Goal: Find specific page/section: Find specific page/section

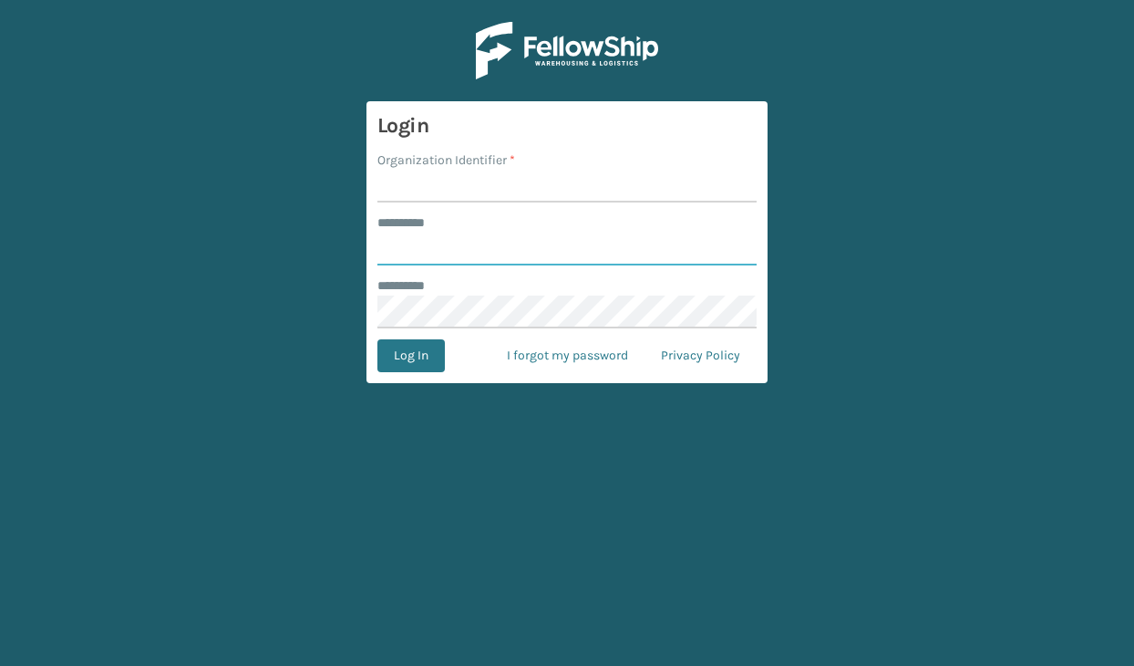
type input "**********"
click at [470, 179] on input "Organization Identifier *" at bounding box center [566, 186] width 379 height 33
type input "JumpSport"
click at [408, 354] on button "Log In" at bounding box center [410, 355] width 67 height 33
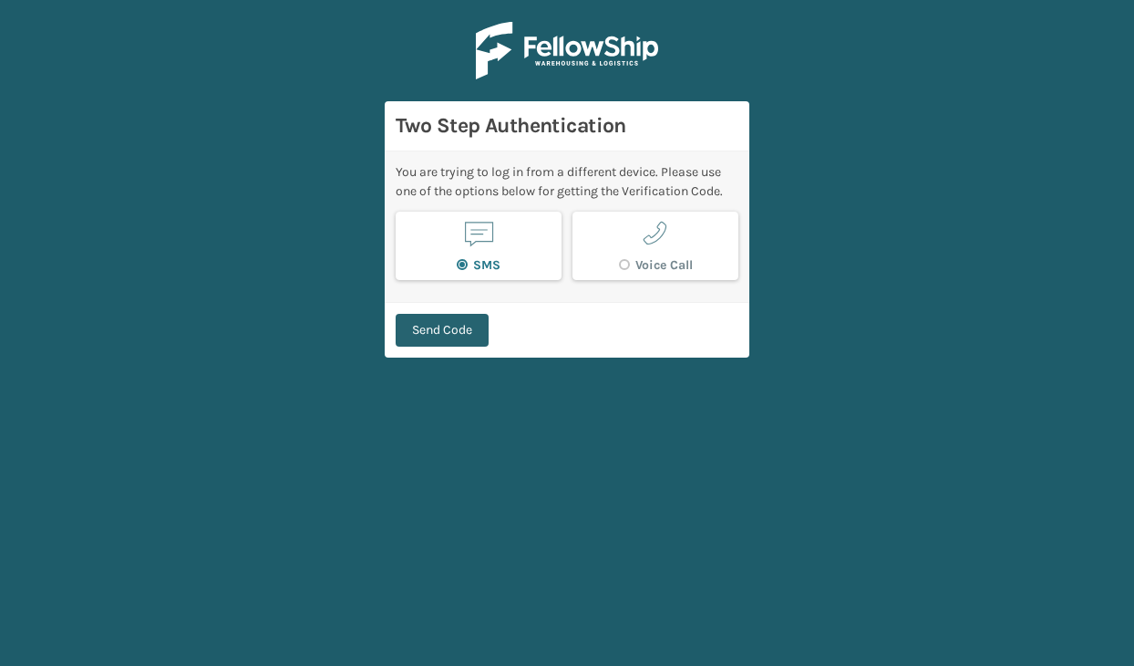
click at [449, 323] on button "Send Code" at bounding box center [442, 330] width 93 height 33
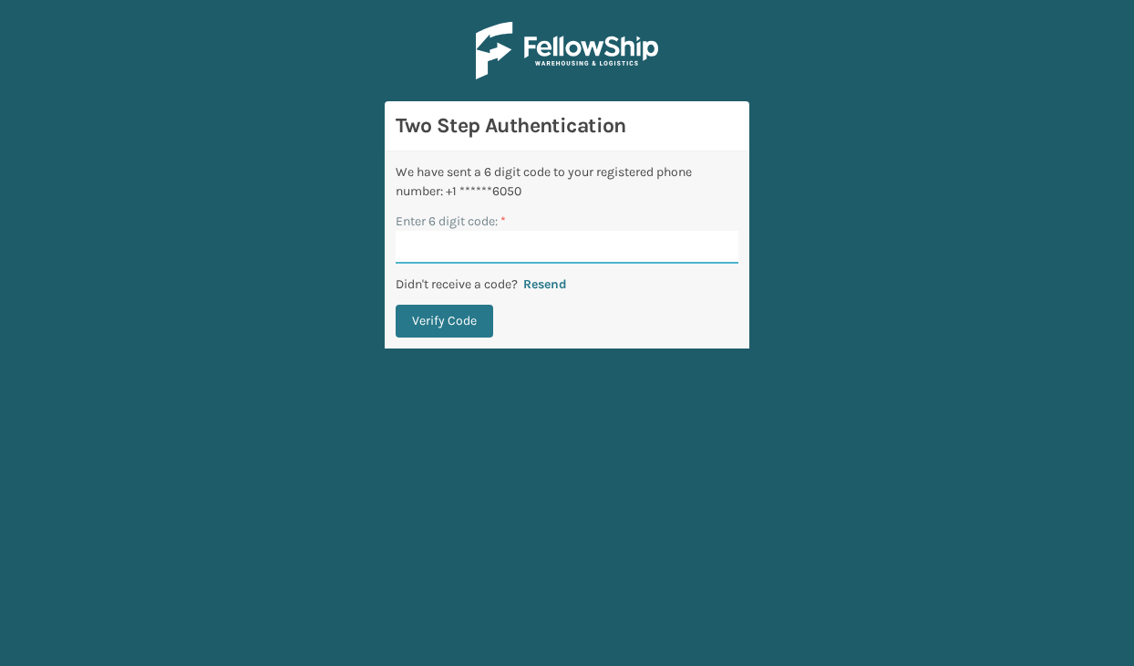
click at [503, 243] on input "Enter 6 digit code: *" at bounding box center [567, 247] width 343 height 33
type input "489492"
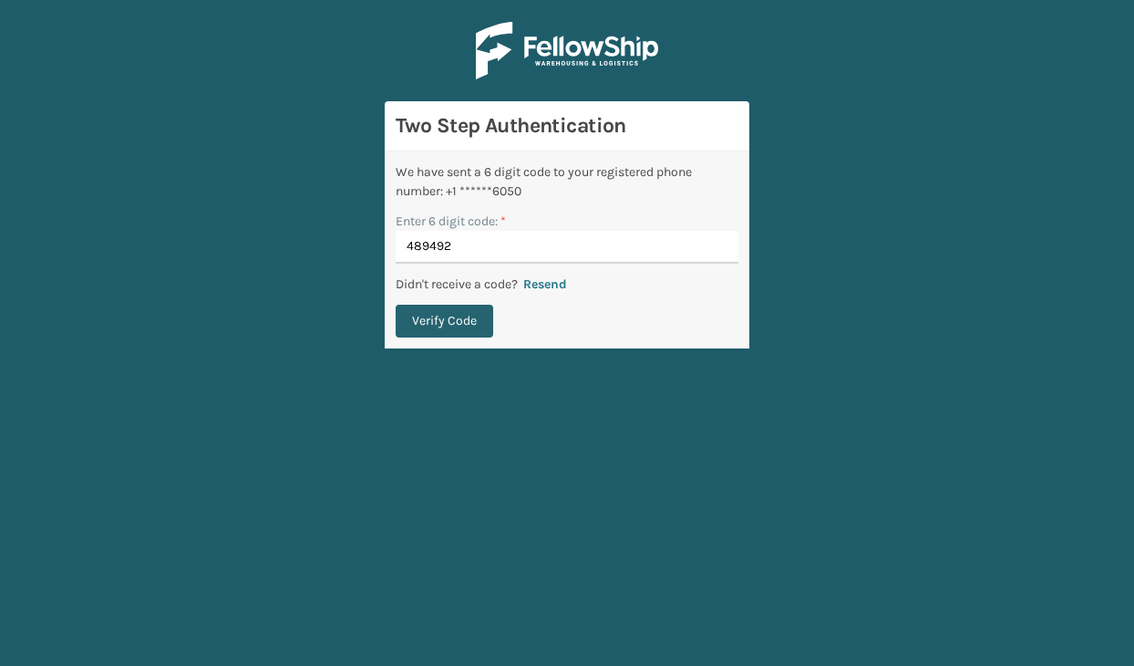
click at [457, 311] on button "Verify Code" at bounding box center [445, 320] width 98 height 33
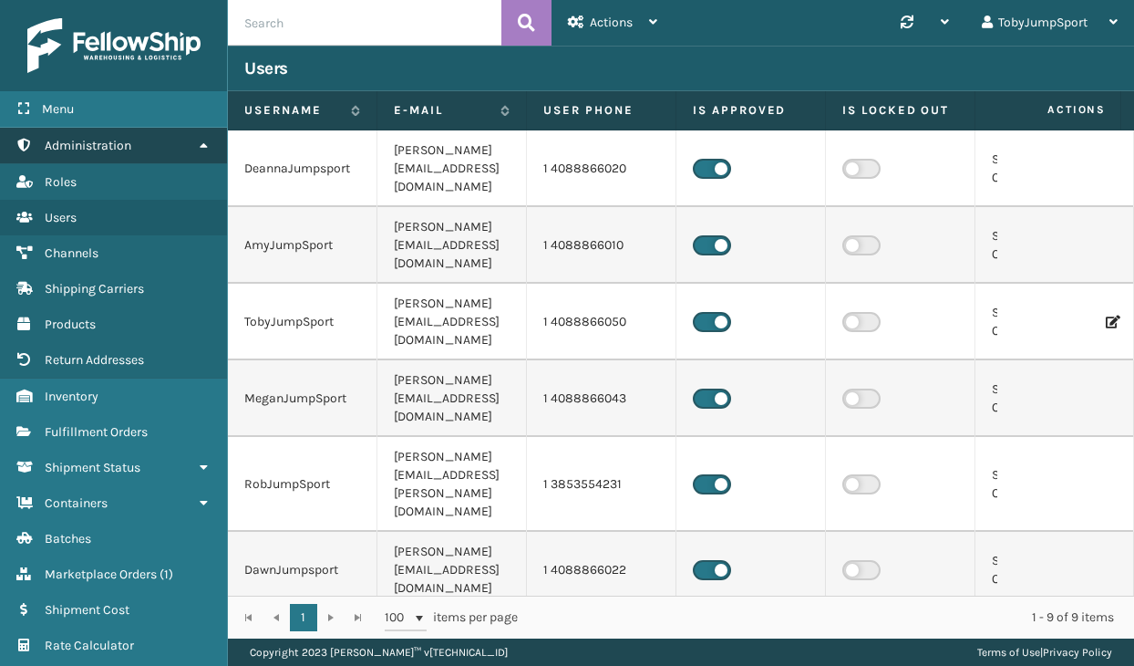
click at [154, 143] on link "Administration" at bounding box center [113, 146] width 227 height 36
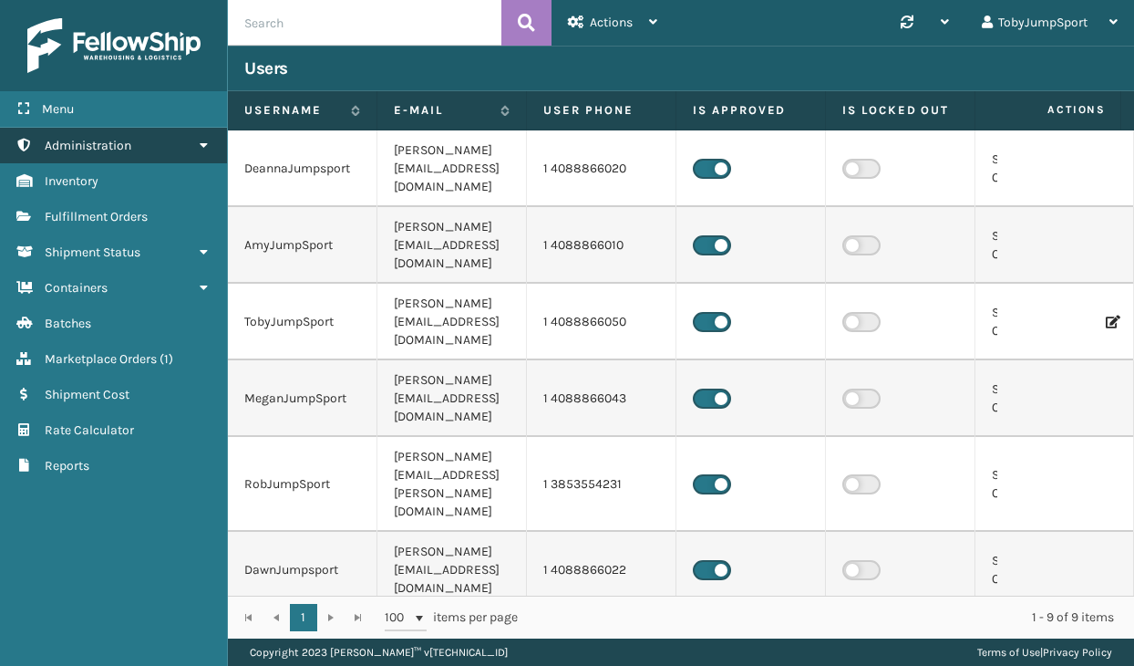
click at [154, 143] on link "Administration" at bounding box center [113, 146] width 227 height 36
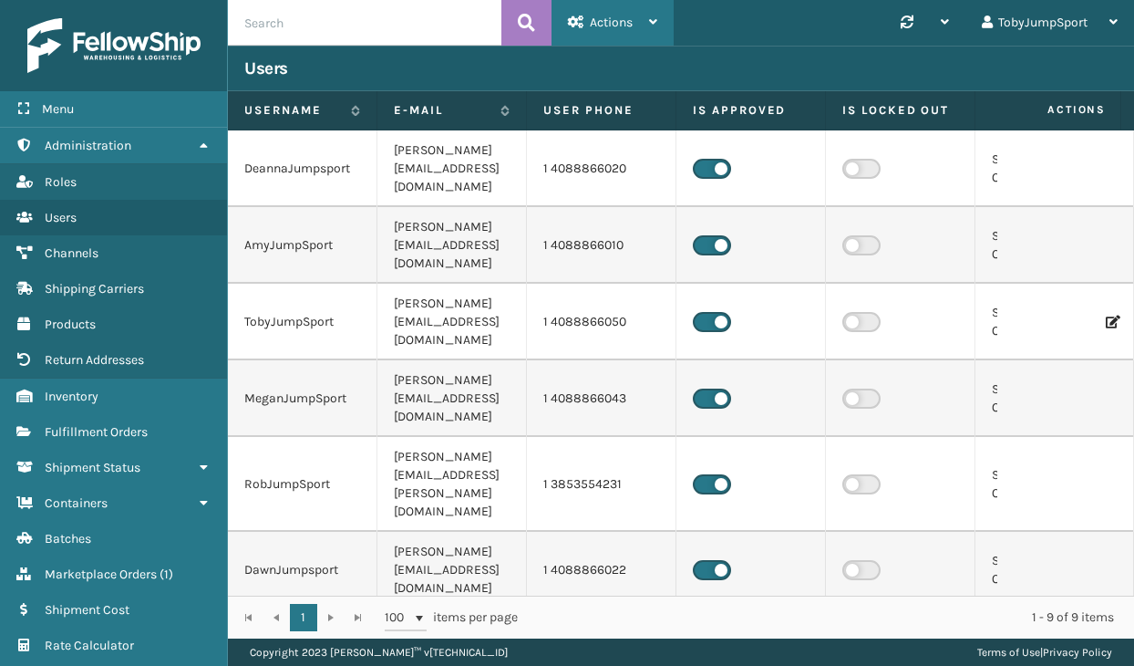
click at [600, 26] on span "Actions" at bounding box center [611, 22] width 43 height 15
click at [947, 15] on icon at bounding box center [945, 21] width 8 height 13
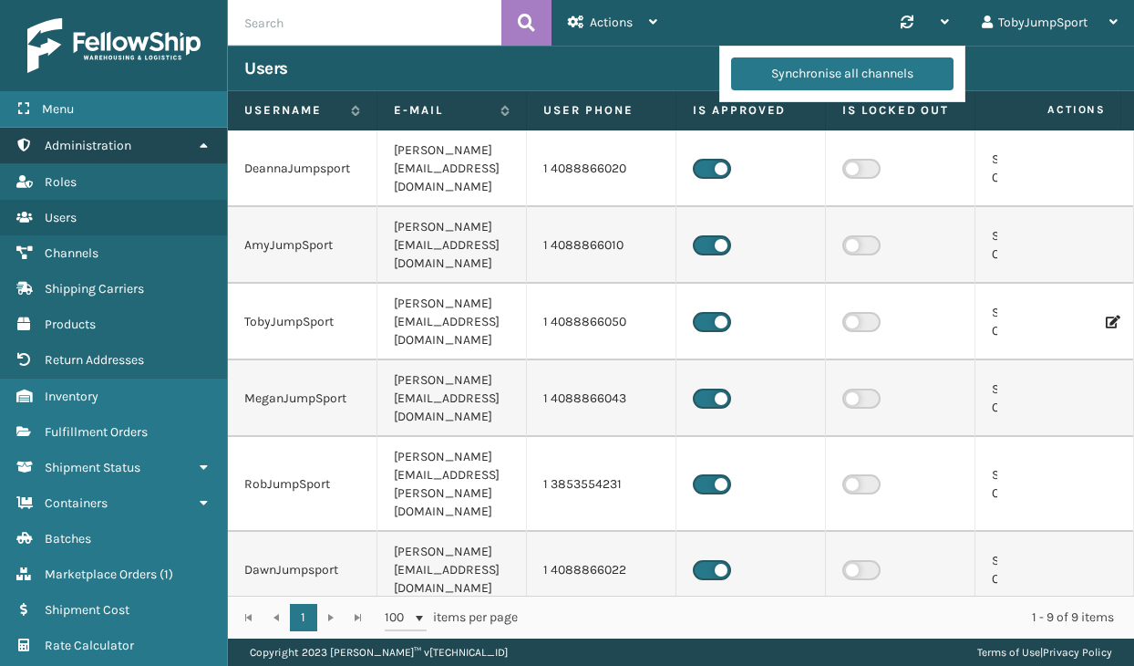
click at [119, 141] on span "Administration" at bounding box center [88, 145] width 87 height 15
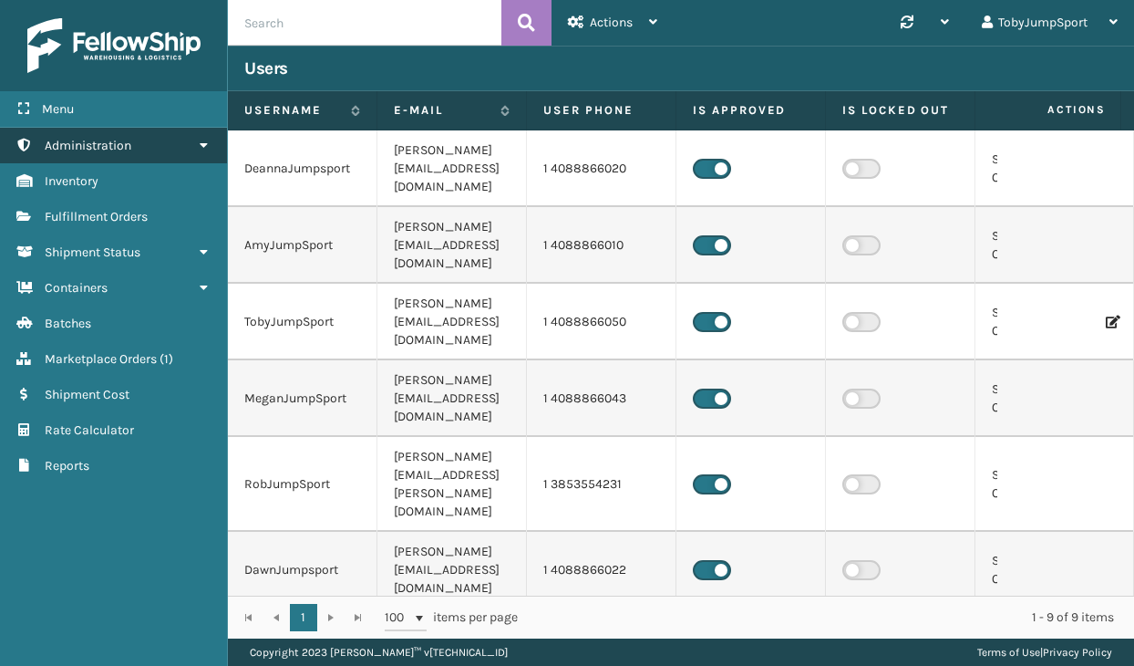
click at [119, 141] on span "Administration" at bounding box center [88, 145] width 87 height 15
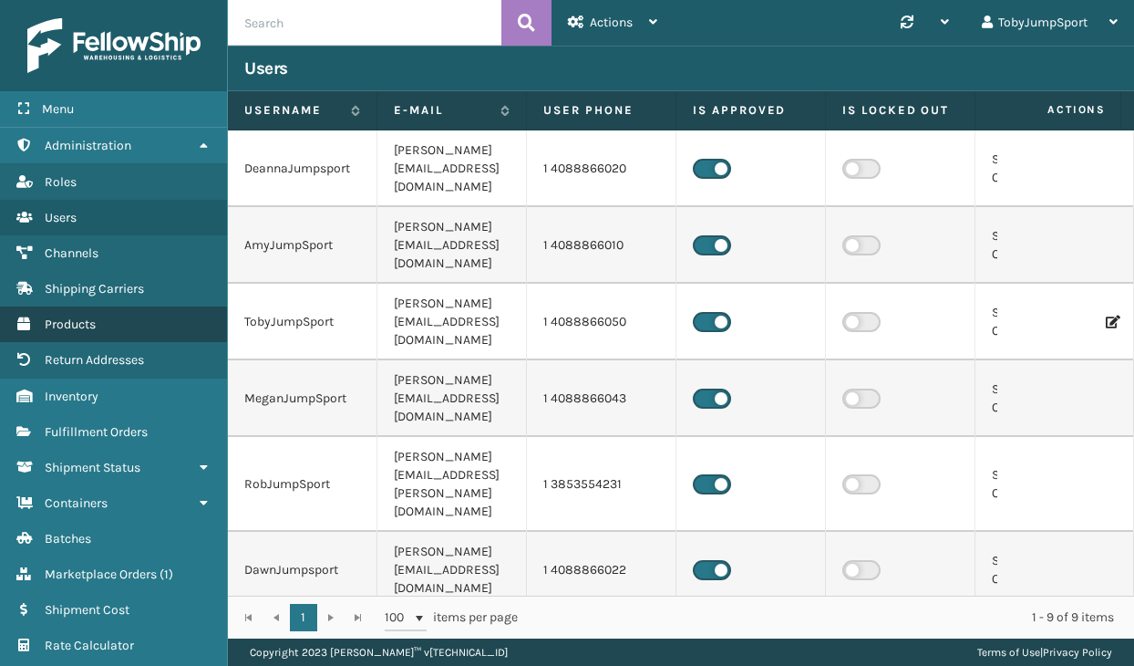
click at [68, 323] on span "Products" at bounding box center [70, 323] width 51 height 15
